Goal: Task Accomplishment & Management: Manage account settings

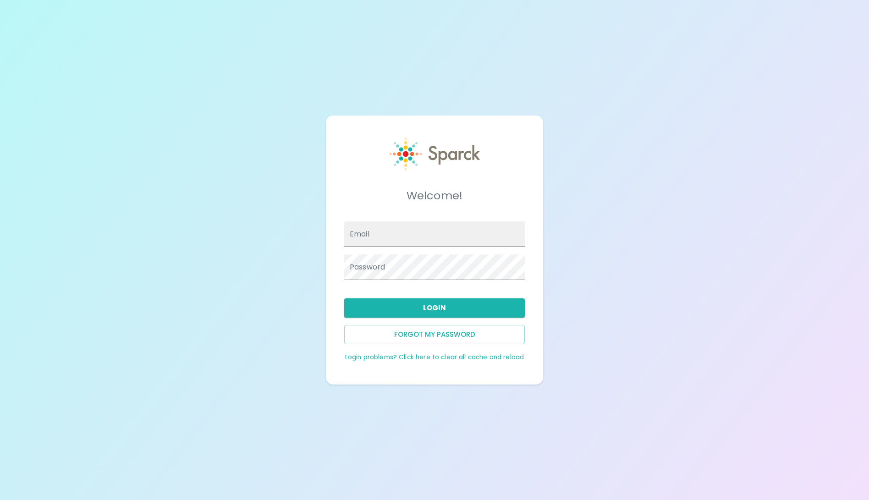
click at [472, 237] on input "Email" at bounding box center [434, 234] width 181 height 26
paste input "[EMAIL_ADDRESS][DOMAIN_NAME]"
type input "[EMAIL_ADDRESS][DOMAIN_NAME]"
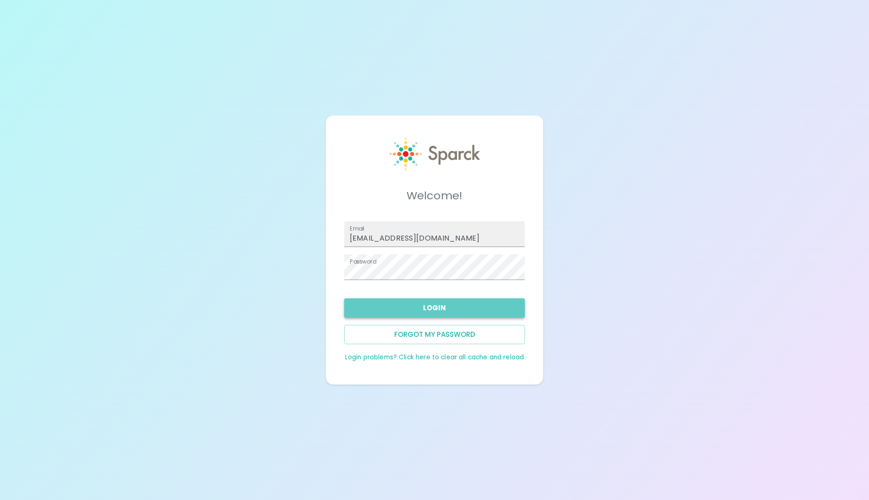
click at [440, 306] on button "Login" at bounding box center [434, 308] width 181 height 19
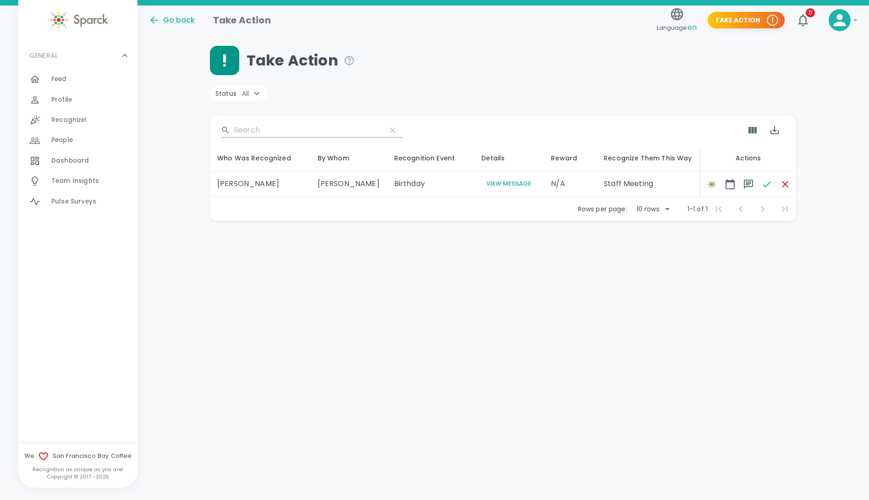
click at [491, 186] on button "View Message" at bounding box center [509, 184] width 55 height 11
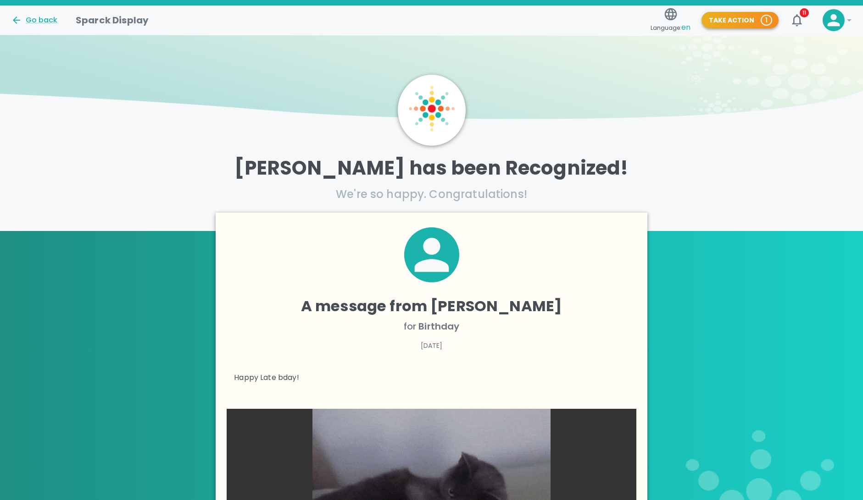
click at [735, 23] on button "Take Action 1" at bounding box center [739, 20] width 77 height 17
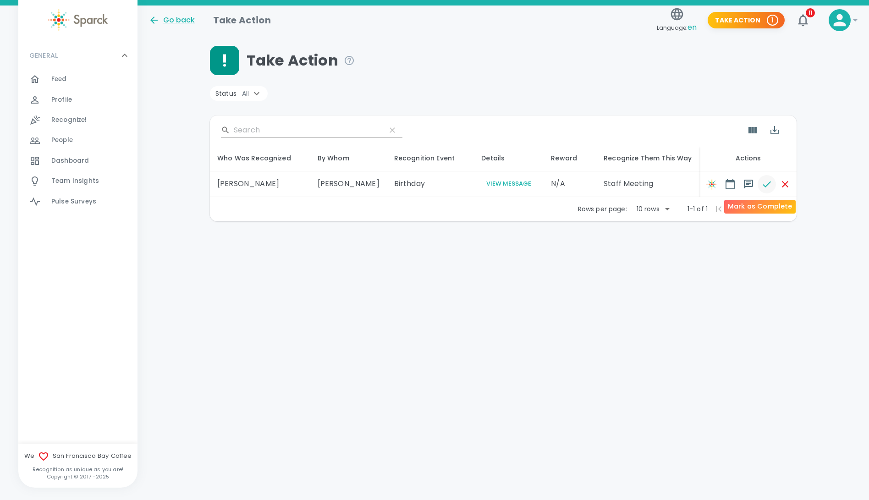
click at [763, 185] on icon "button" at bounding box center [767, 184] width 8 height 6
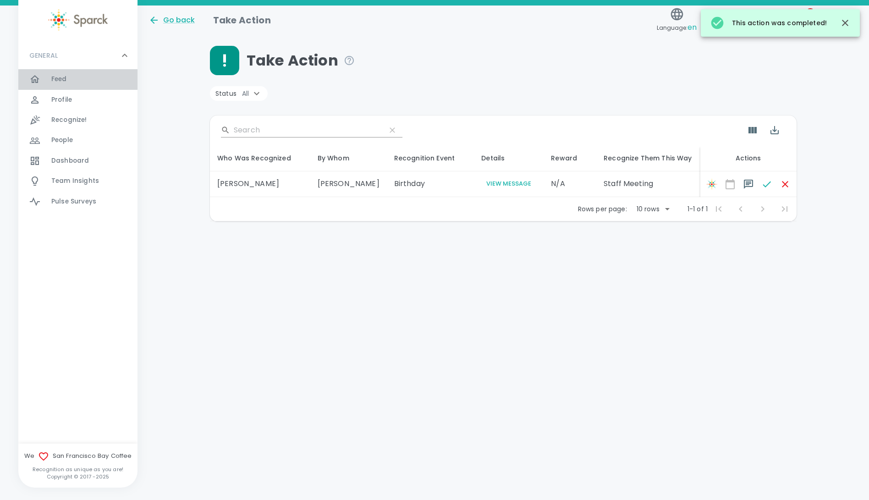
click at [53, 77] on span "Feed" at bounding box center [59, 79] width 16 height 9
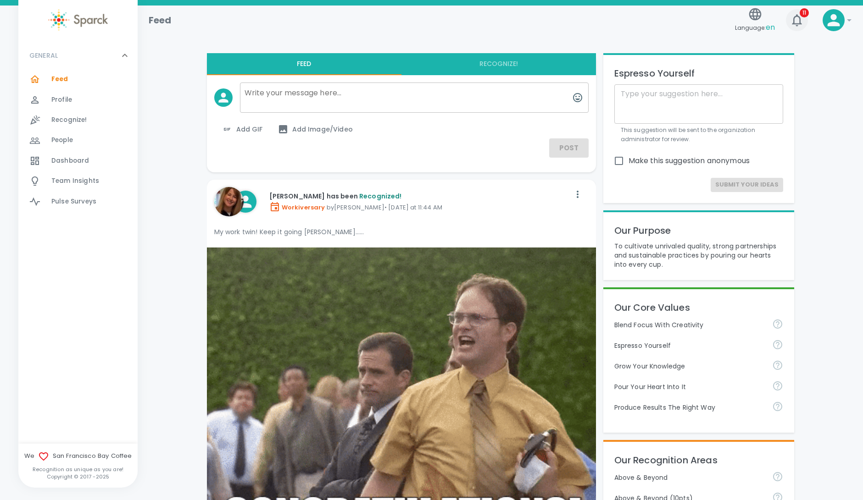
click at [800, 21] on icon "button" at bounding box center [796, 20] width 10 height 12
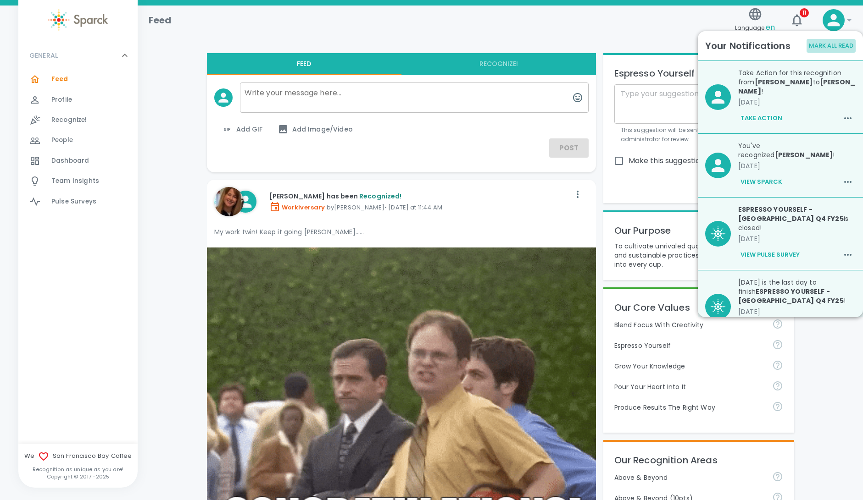
click at [828, 46] on button "Mark All Read" at bounding box center [830, 46] width 49 height 14
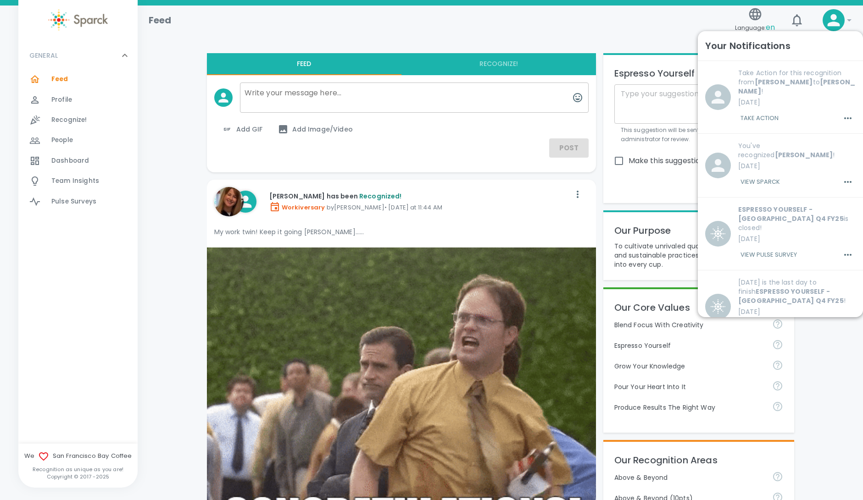
click at [676, 19] on div "Feed" at bounding box center [436, 17] width 590 height 22
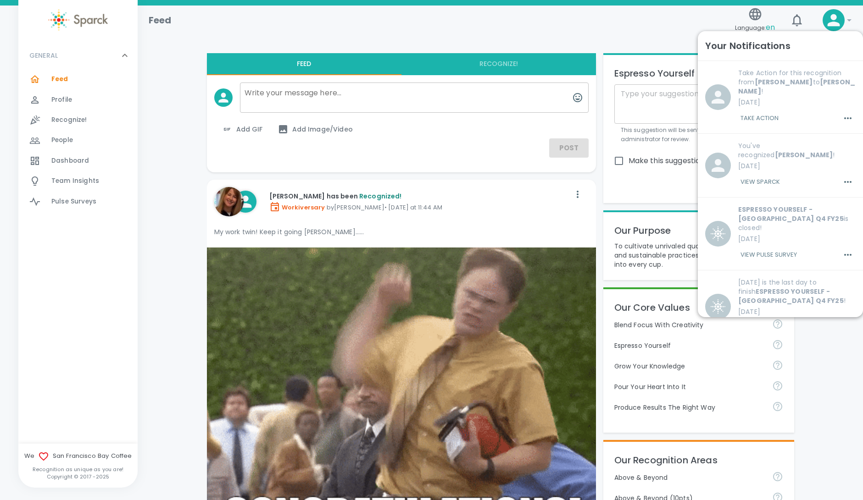
click at [844, 20] on icon at bounding box center [848, 20] width 11 height 11
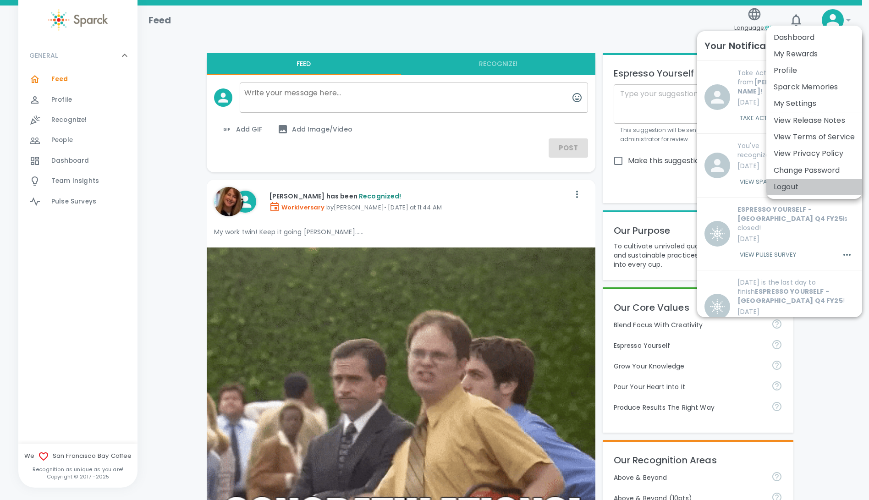
click at [810, 190] on li "Logout" at bounding box center [815, 187] width 96 height 17
